Goal: Download file/media

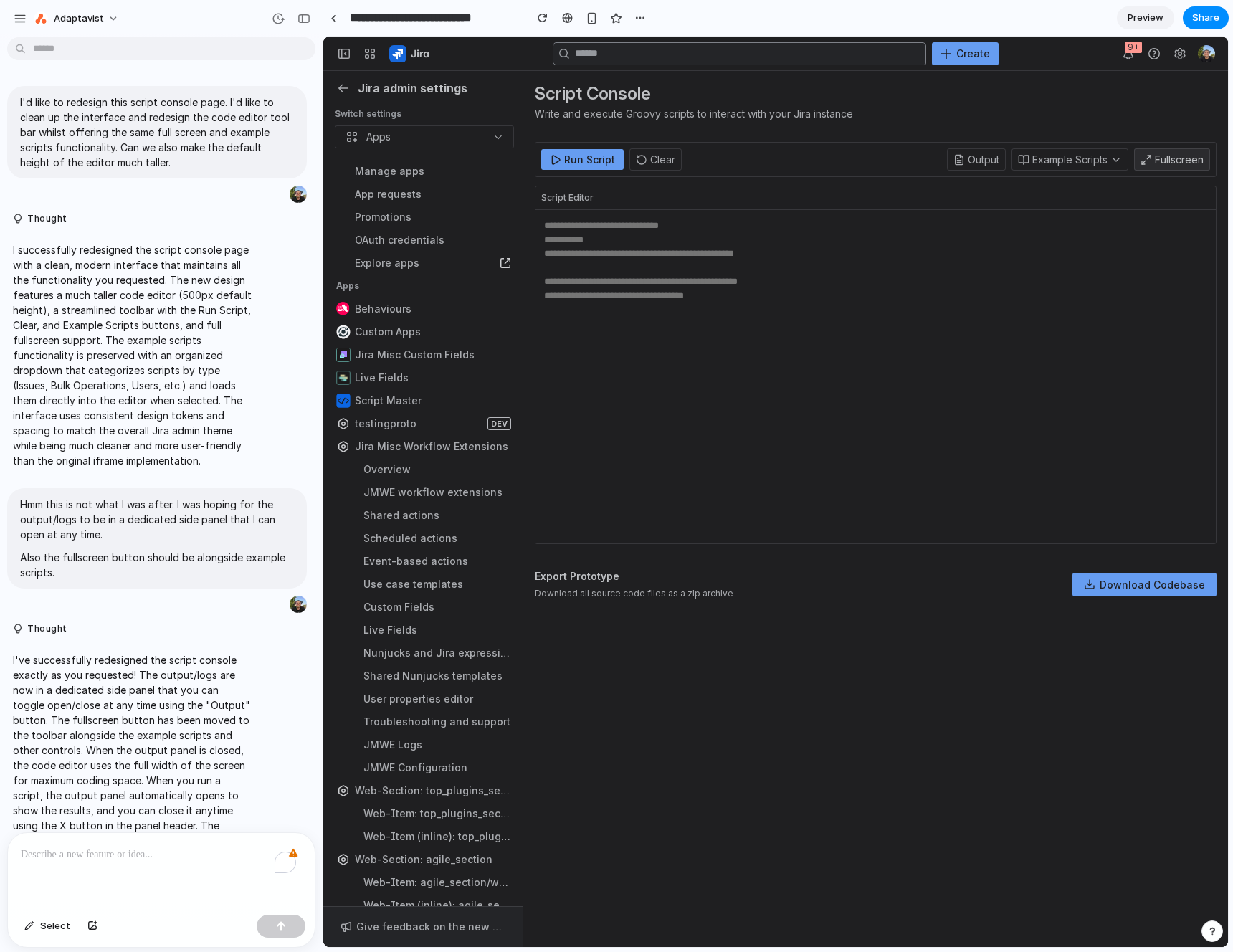
scroll to position [2120, 0]
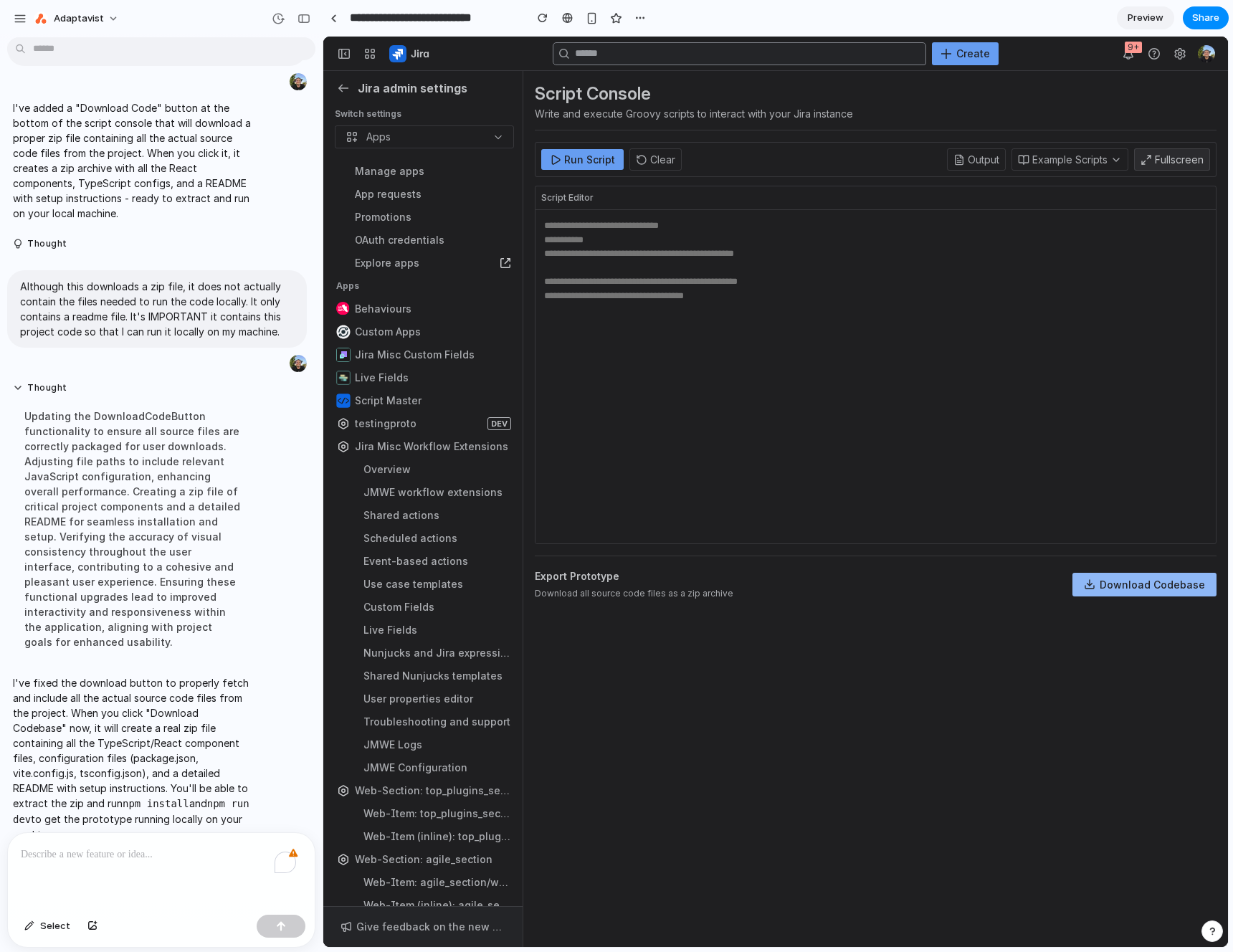
click at [1152, 582] on button "Download Codebase" at bounding box center [1145, 584] width 144 height 23
click at [984, 109] on div "Script Console Write and execute Groovy scripts to interact with your Jira inst…" at bounding box center [876, 107] width 682 height 48
